Goal: Navigation & Orientation: Find specific page/section

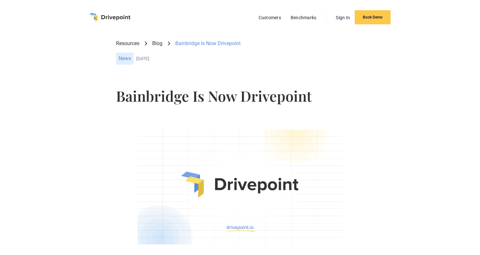
click at [96, 15] on img "home" at bounding box center [109, 17] width 41 height 9
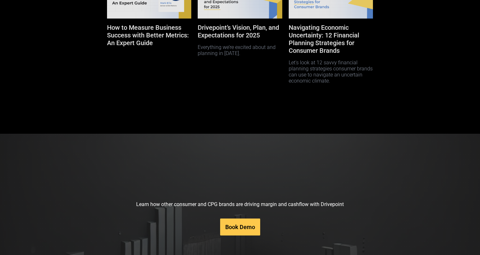
scroll to position [3261, 0]
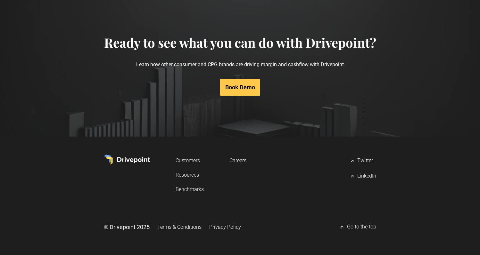
click at [180, 176] on link "Resources" at bounding box center [190, 175] width 28 height 12
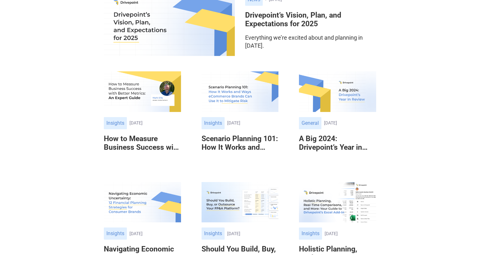
scroll to position [121, 0]
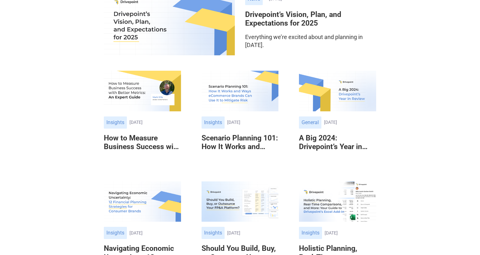
click at [312, 139] on h6 "A Big 2024: Drivepoint’s Year in Review" at bounding box center [337, 143] width 77 height 18
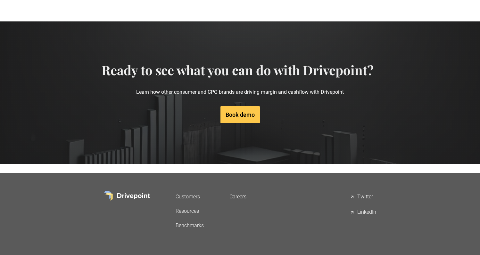
scroll to position [2121, 0]
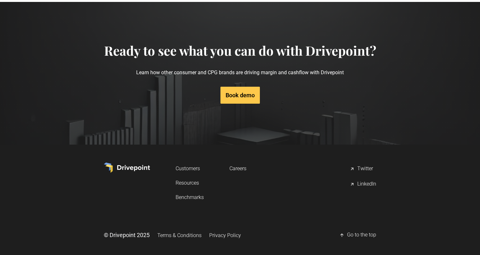
click at [237, 163] on link "Careers" at bounding box center [237, 169] width 17 height 12
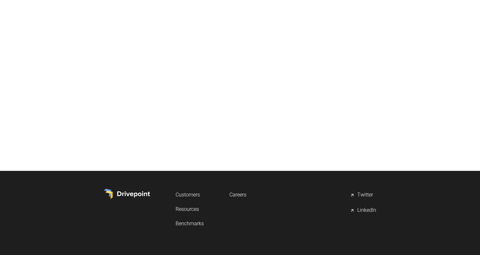
scroll to position [219, 0]
